Goal: Task Accomplishment & Management: Manage account settings

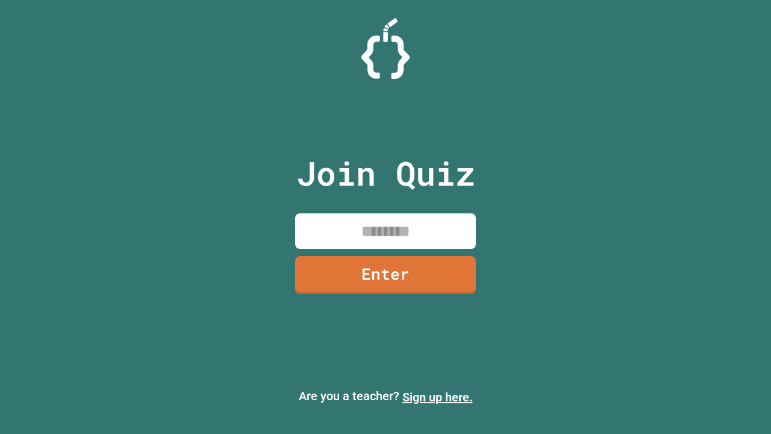
click at [438, 397] on link "Sign up here." at bounding box center [438, 397] width 71 height 14
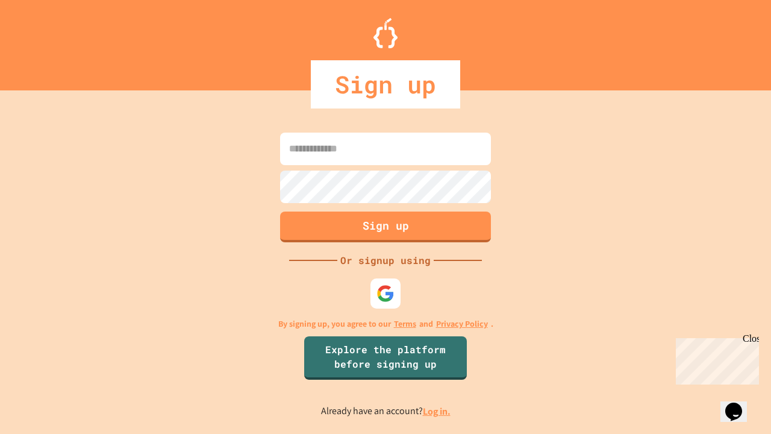
click at [438, 411] on link "Log in." at bounding box center [437, 411] width 28 height 13
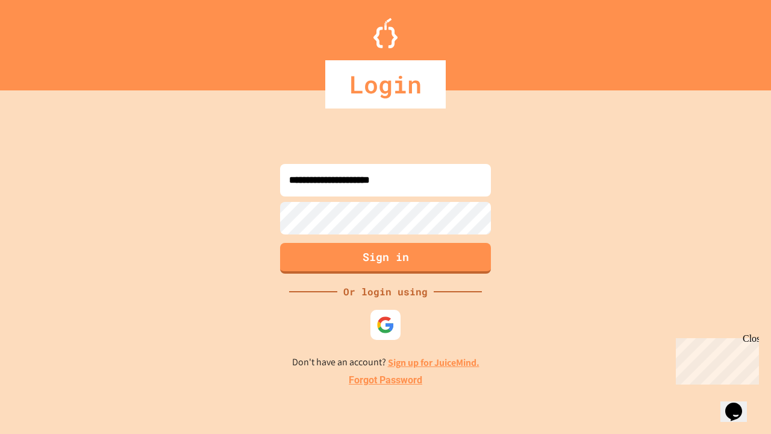
type input "**********"
